Goal: Find specific page/section: Find specific page/section

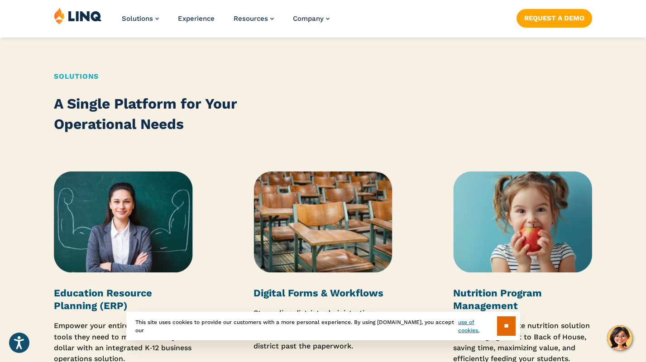
scroll to position [1087, 0]
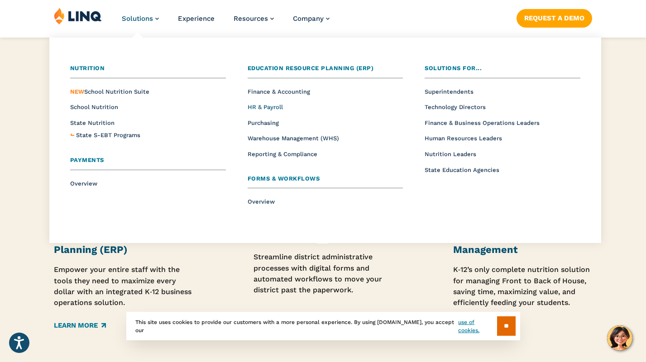
click at [272, 106] on span "HR & Payroll" at bounding box center [265, 107] width 35 height 7
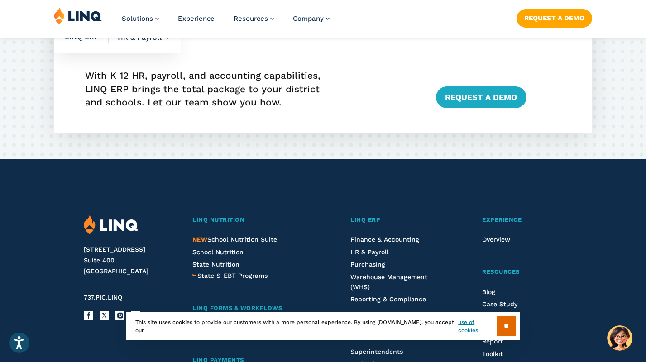
scroll to position [1585, 0]
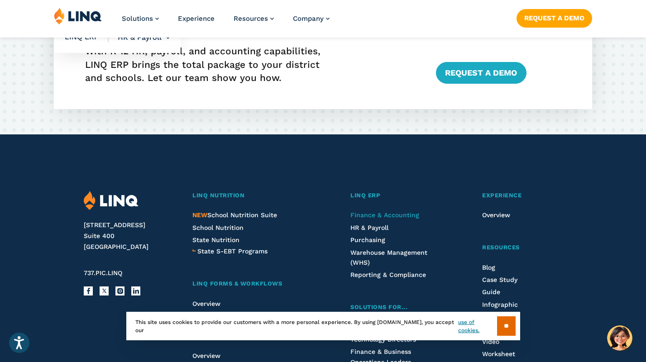
click at [365, 218] on span "Finance & Accounting" at bounding box center [385, 214] width 69 height 7
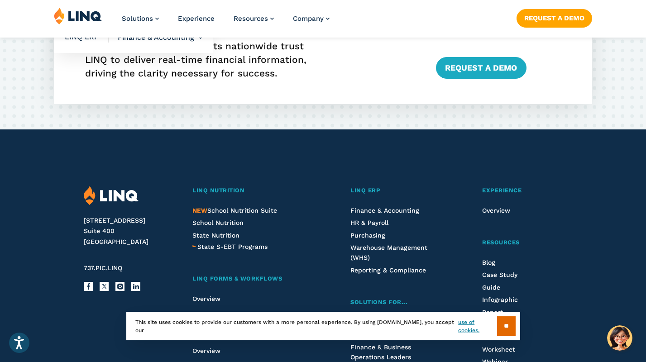
scroll to position [1902, 0]
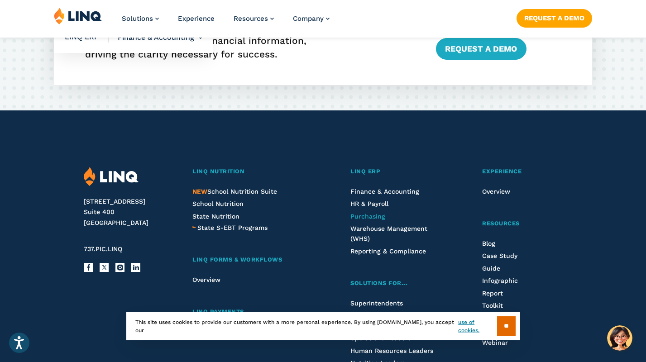
click at [359, 220] on span "Purchasing" at bounding box center [368, 216] width 35 height 7
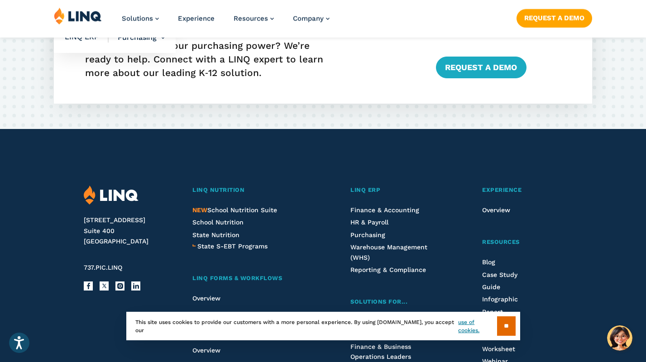
scroll to position [1676, 0]
